Goal: Information Seeking & Learning: Learn about a topic

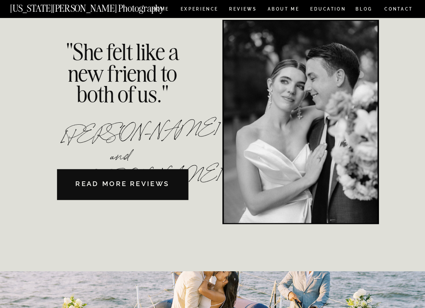
scroll to position [1624, 0]
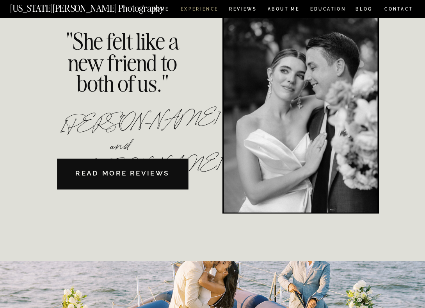
click at [200, 9] on nav "Experience" at bounding box center [199, 10] width 37 height 6
click at [193, 7] on nav "Experience" at bounding box center [199, 10] width 37 height 6
click at [399, 10] on nav "CONTACT" at bounding box center [398, 9] width 29 height 8
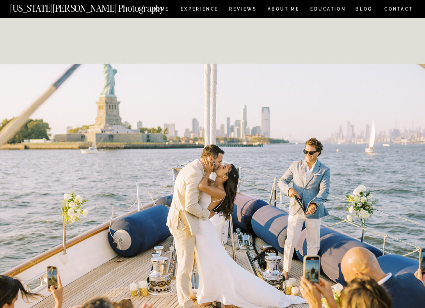
scroll to position [1825, 0]
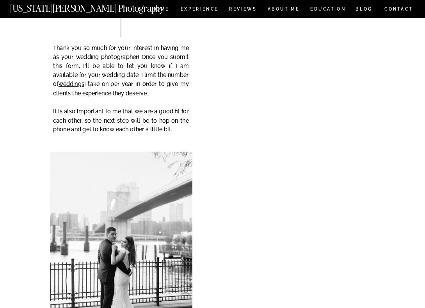
scroll to position [83, 0]
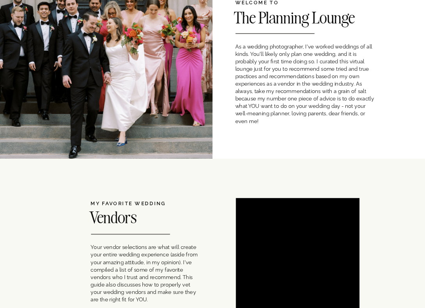
scroll to position [278, 0]
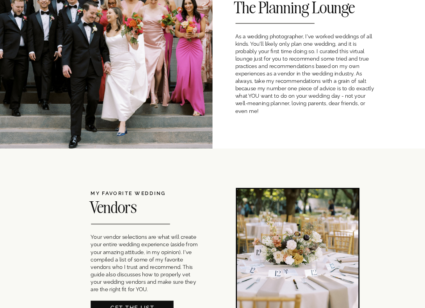
click at [300, 12] on h2 "The Planning Lounge" at bounding box center [327, 9] width 187 height 19
click at [293, 59] on span "As a wedding photographer, I've worked weddings of all kinds. You'll likely onl…" at bounding box center [304, 73] width 139 height 81
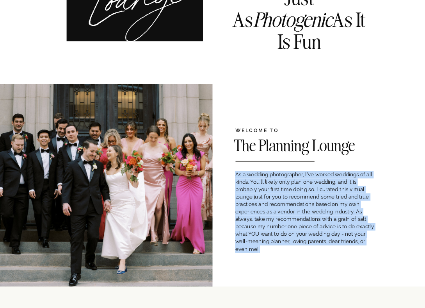
scroll to position [113, 0]
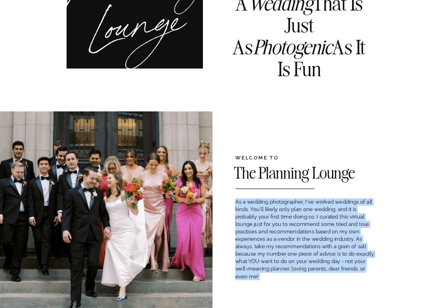
click at [240, 206] on span "As a wedding photographer, I've worked weddings of all kinds. You'll likely onl…" at bounding box center [304, 238] width 139 height 81
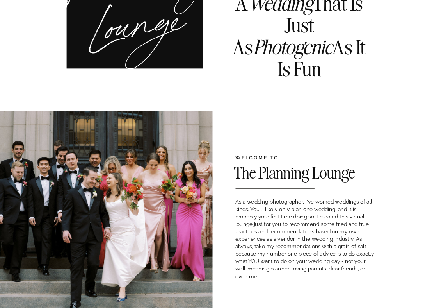
click at [240, 206] on span "As a wedding photographer, I've worked weddings of all kinds. You'll likely onl…" at bounding box center [304, 238] width 139 height 81
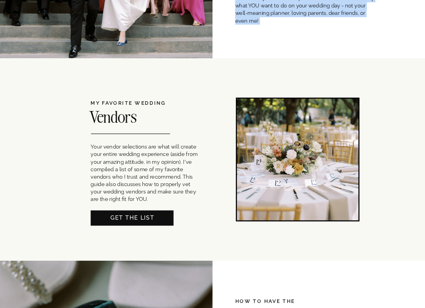
scroll to position [371, 0]
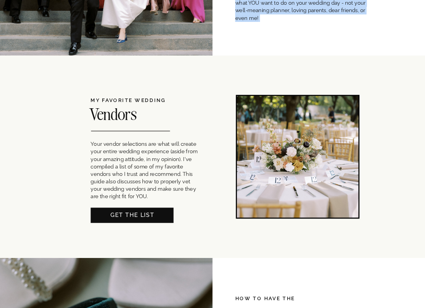
click at [133, 191] on p "Your vendor selections are what will create your entire wedding experience (asi…" at bounding box center [145, 168] width 108 height 54
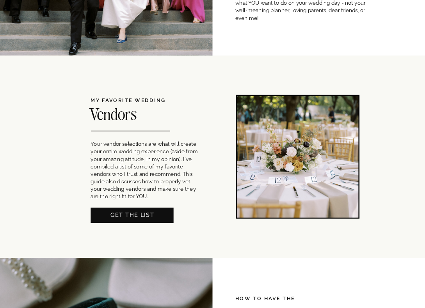
click at [133, 191] on p "Your vendor selections are what will create your entire wedding experience (asi…" at bounding box center [145, 168] width 108 height 54
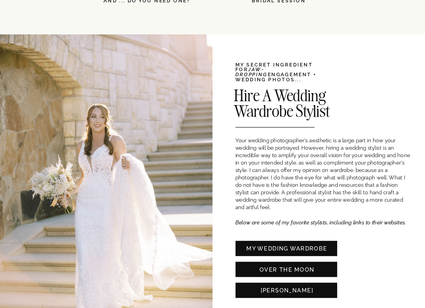
scroll to position [1445, 0]
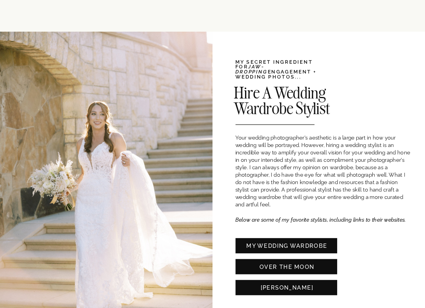
click at [266, 104] on h2 "Hire A Wedding Wardrobe Stylist" at bounding box center [305, 94] width 143 height 19
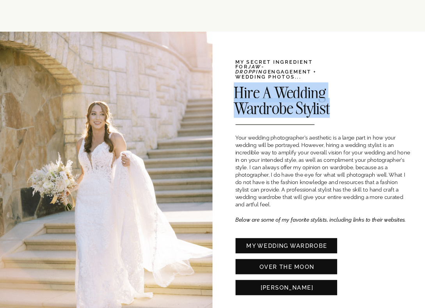
click at [266, 104] on h2 "Hire A Wedding Wardrobe Stylist" at bounding box center [305, 94] width 143 height 19
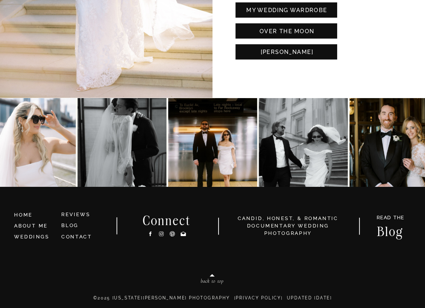
scroll to position [1685, 0]
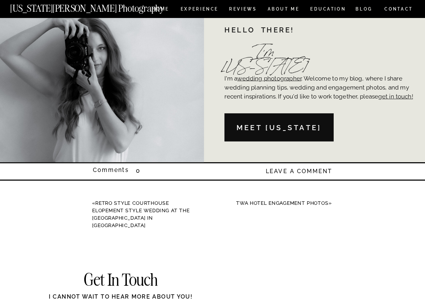
scroll to position [2161, 0]
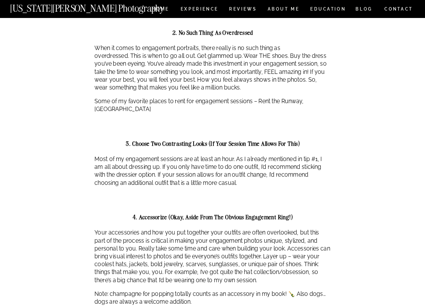
scroll to position [419, 0]
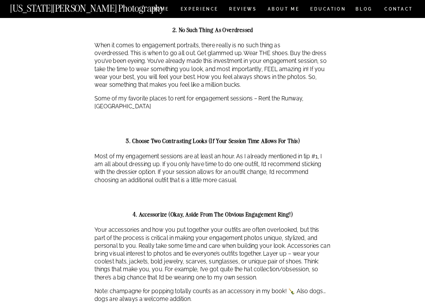
click at [309, 101] on p "Some of my favorite places to rent for engagement sessions – Rent the Runway, […" at bounding box center [213, 103] width 236 height 16
copy p "Nuuly"
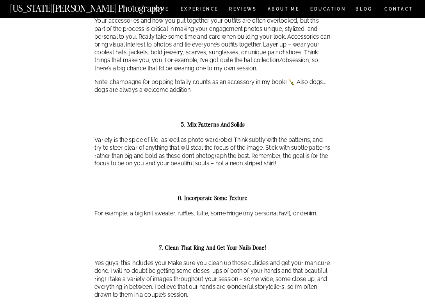
scroll to position [630, 0]
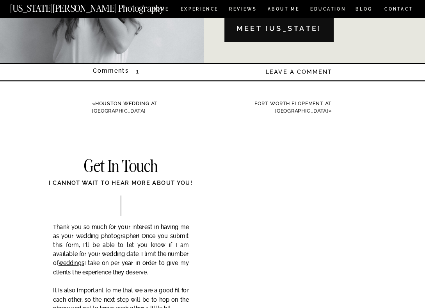
scroll to position [1315, 0]
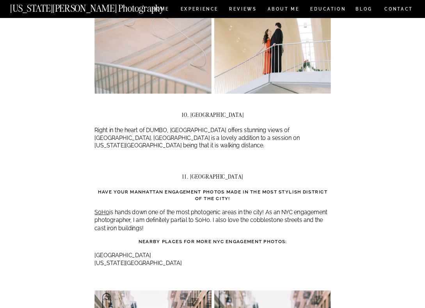
scroll to position [3232, 0]
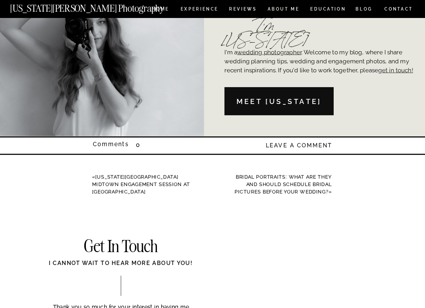
scroll to position [1052, 0]
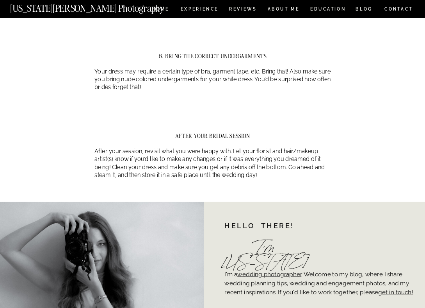
scroll to position [996, 0]
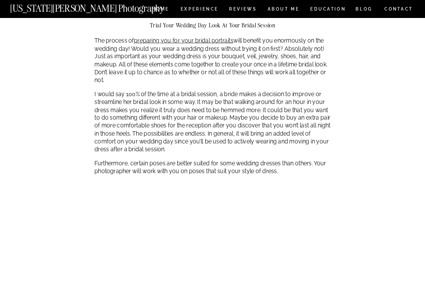
scroll to position [754, 0]
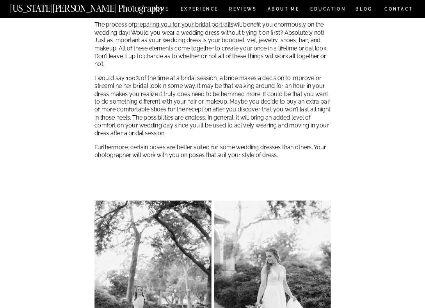
click at [107, 128] on p "I would say 100% of the time at a bridal session, a bride makes a decision to i…" at bounding box center [213, 106] width 236 height 64
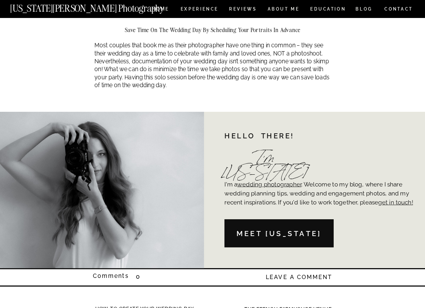
scroll to position [1819, 0]
